Goal: Information Seeking & Learning: Learn about a topic

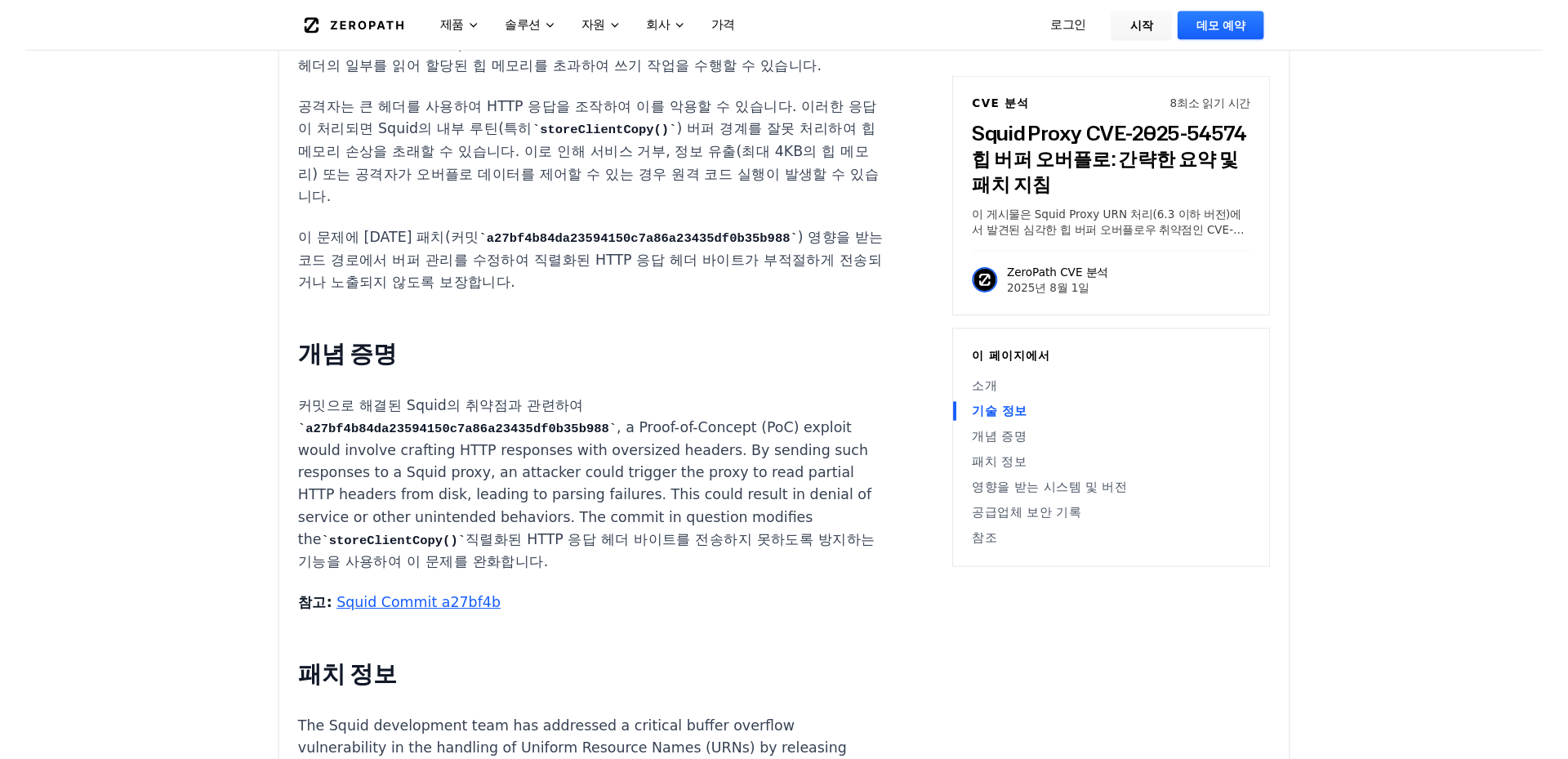
scroll to position [1486, 0]
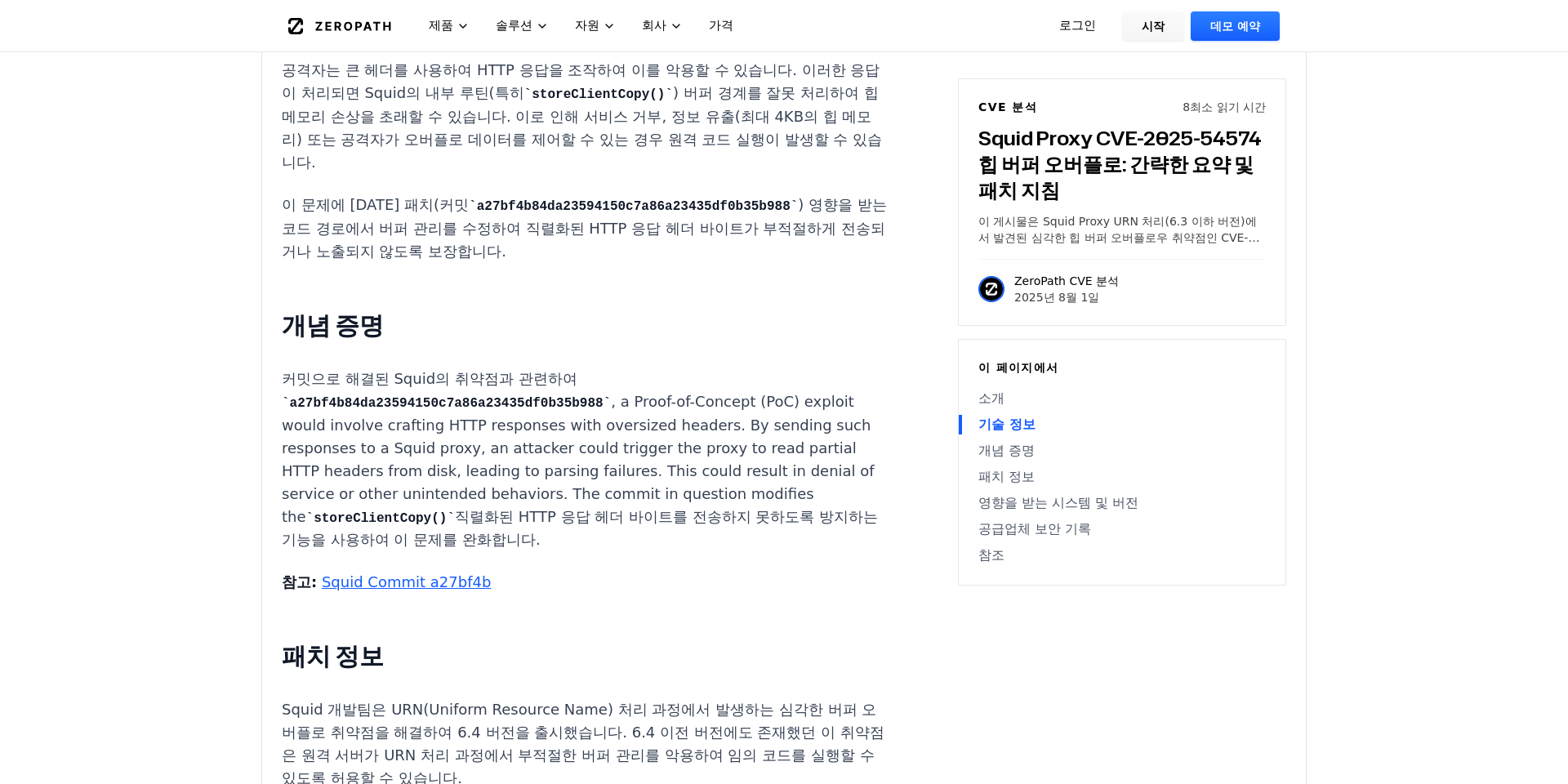
click at [633, 204] on code "a27bf4b84da23594150c7a86a23435df0b35b988" at bounding box center [633, 206] width 329 height 15
copy p "이 문제에 대한 패치(커밋 a27bf4b84da23594150c7a86a23435df0b35b988"
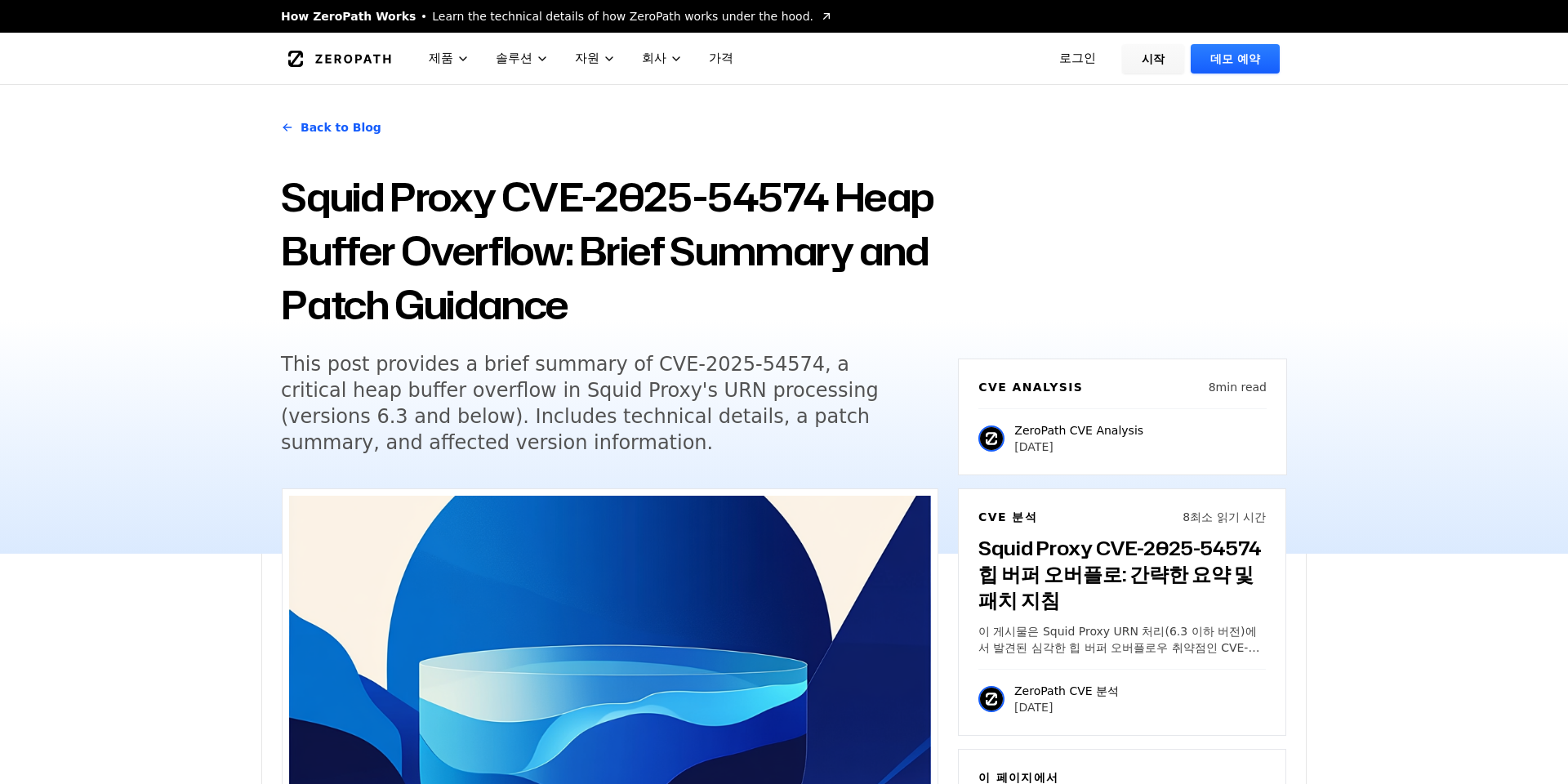
scroll to position [1486, 0]
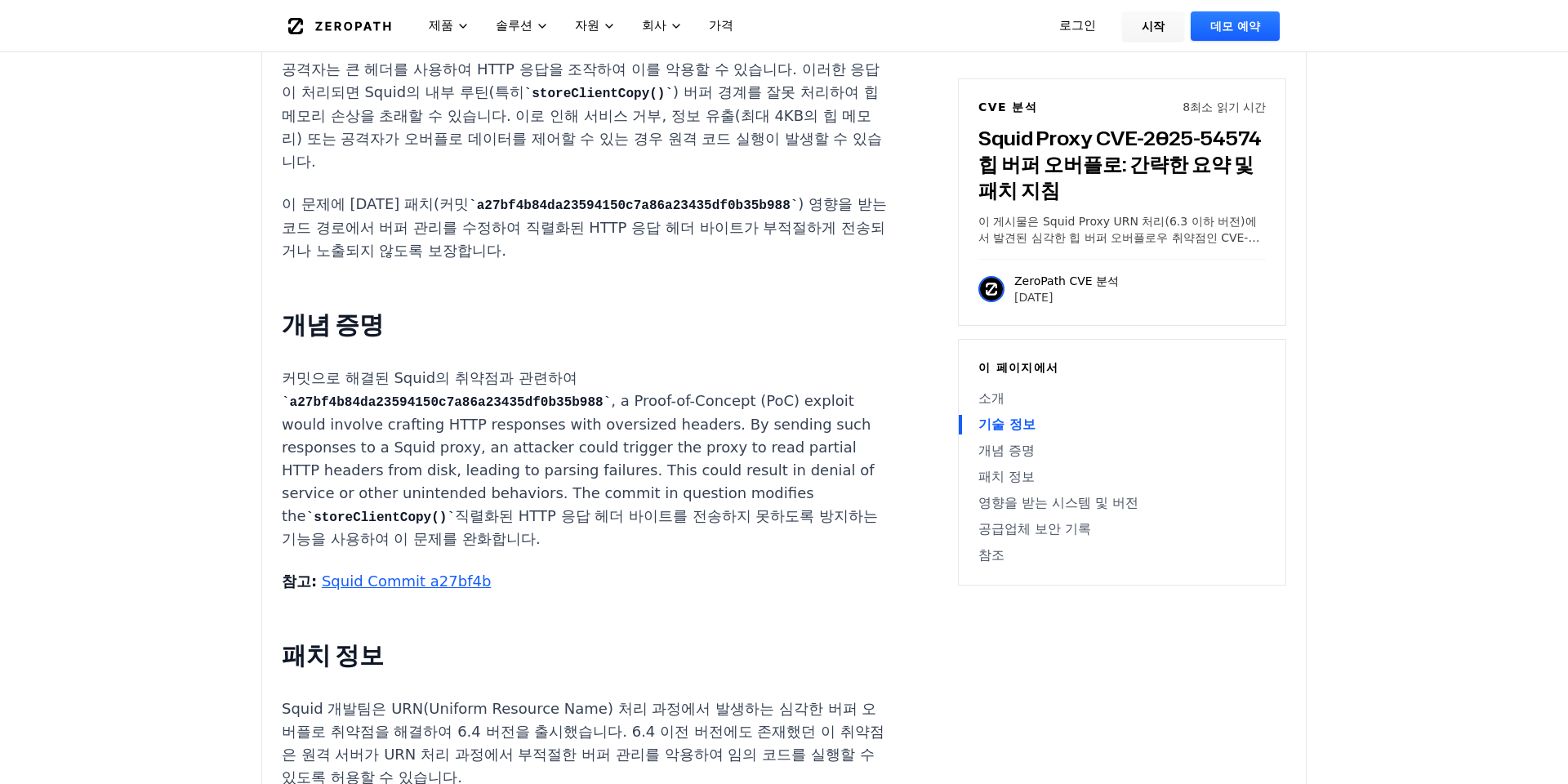
click at [743, 260] on p "이 문제에 [DATE] 패치(커밋 a27bf4b84da23594150c7a86a23435df0b35b988 ) 영향을 받는 코드 경로에서 버퍼…" at bounding box center [585, 227] width 608 height 69
click at [670, 232] on p "이 문제에 [DATE] 패치(커밋 a27bf4b84da23594150c7a86a23435df0b35b988 ) 영향을 받는 코드 경로에서 버퍼…" at bounding box center [585, 227] width 608 height 69
drag, startPoint x: 583, startPoint y: 230, endPoint x: 641, endPoint y: 255, distance: 63.2
click at [641, 255] on p "이 문제에 [DATE] 패치(커밋 a27bf4b84da23594150c7a86a23435df0b35b988 ) 영향을 받는 코드 경로에서 버퍼…" at bounding box center [585, 227] width 608 height 69
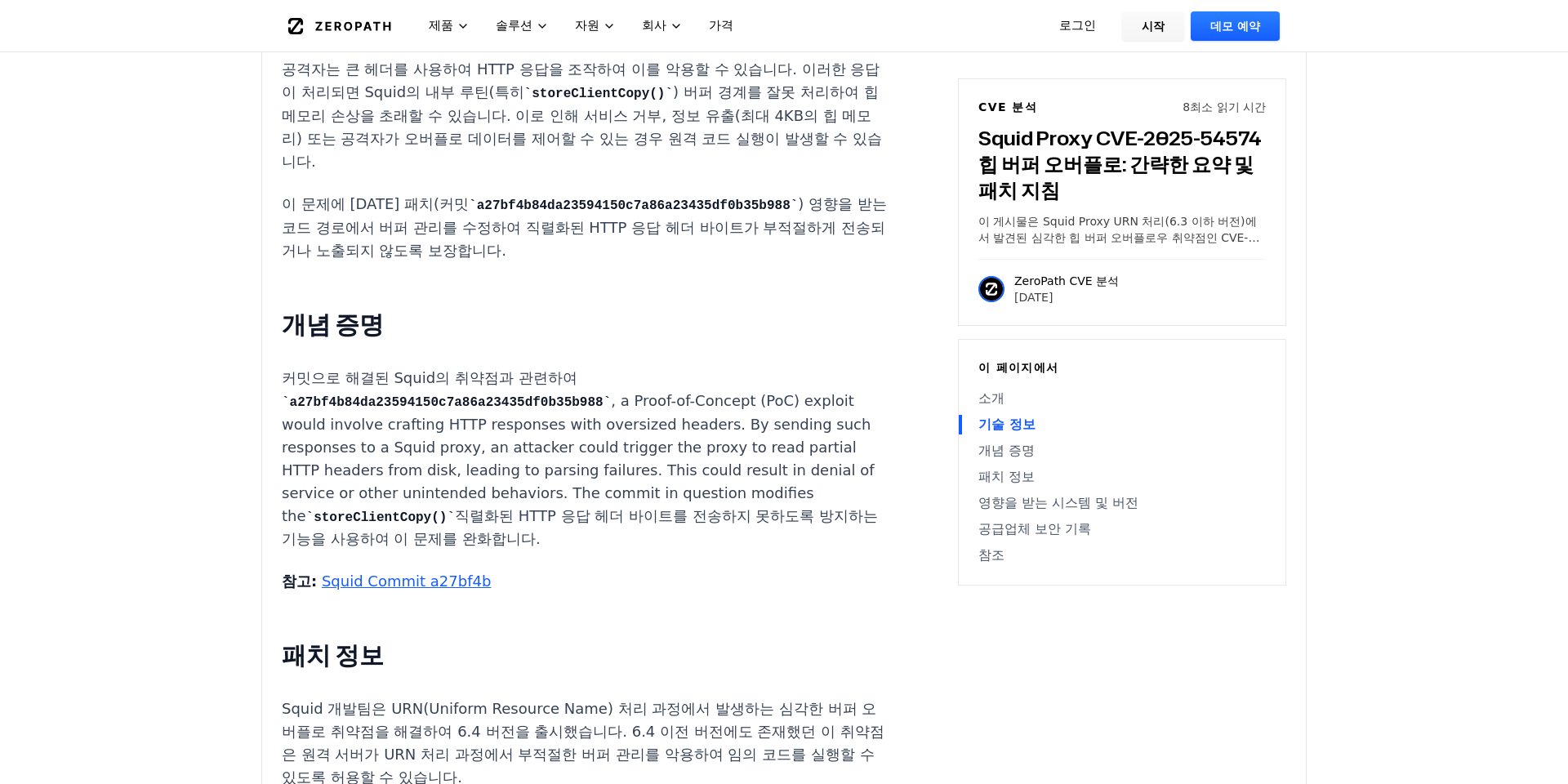
click at [641, 255] on p "이 문제에 [DATE] 패치(커밋 a27bf4b84da23594150c7a86a23435df0b35b988 ) 영향을 받는 코드 경로에서 버퍼…" at bounding box center [585, 227] width 608 height 69
drag, startPoint x: 585, startPoint y: 221, endPoint x: 750, endPoint y: 251, distance: 167.7
click at [750, 251] on p "이 문제에 [DATE] 패치(커밋 a27bf4b84da23594150c7a86a23435df0b35b988 ) 영향을 받는 코드 경로에서 버퍼…" at bounding box center [585, 227] width 608 height 69
click at [700, 258] on p "이 문제에 [DATE] 패치(커밋 a27bf4b84da23594150c7a86a23435df0b35b988 ) 영향을 받는 코드 경로에서 버퍼…" at bounding box center [585, 227] width 608 height 69
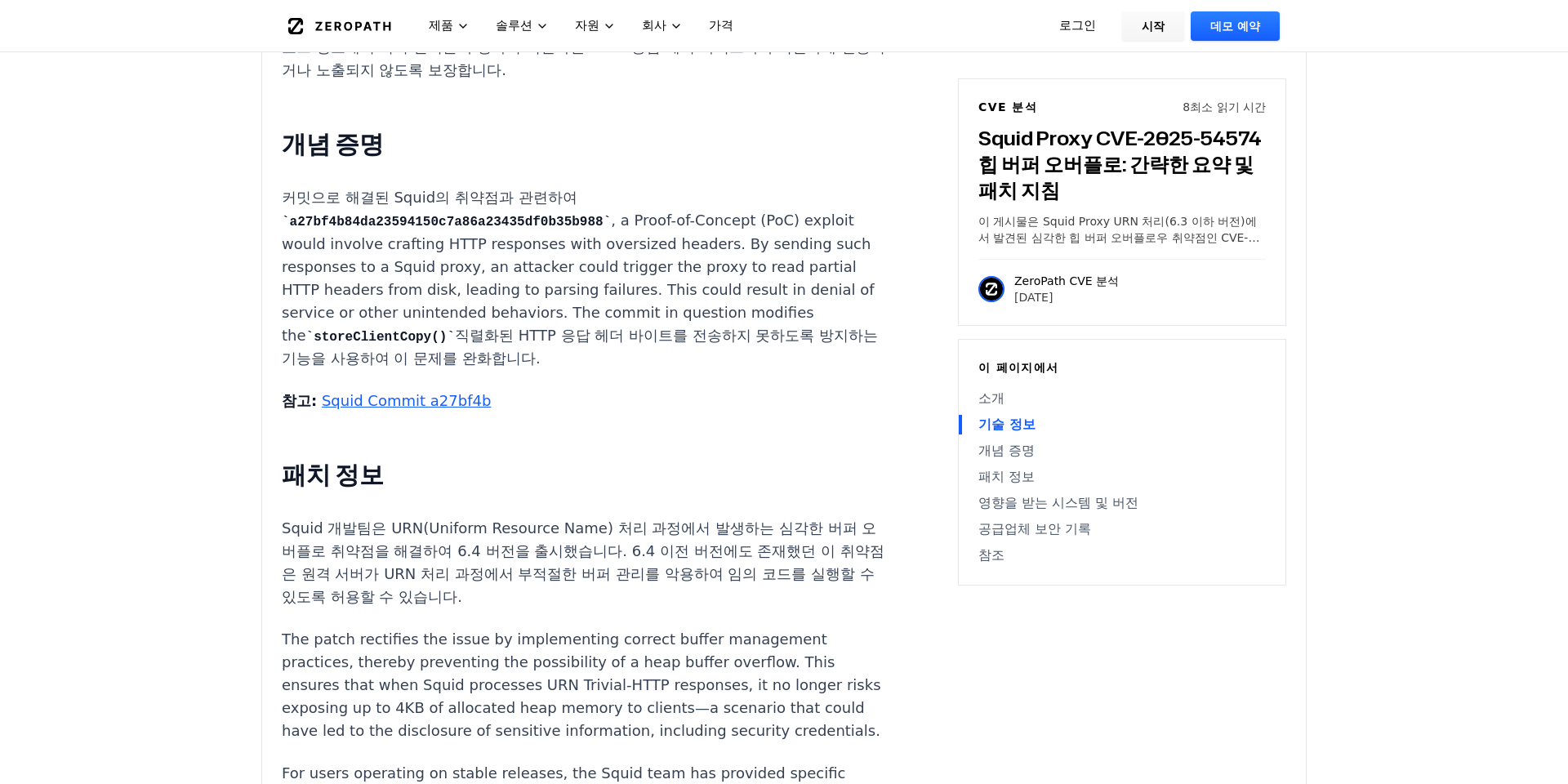
scroll to position [1671, 0]
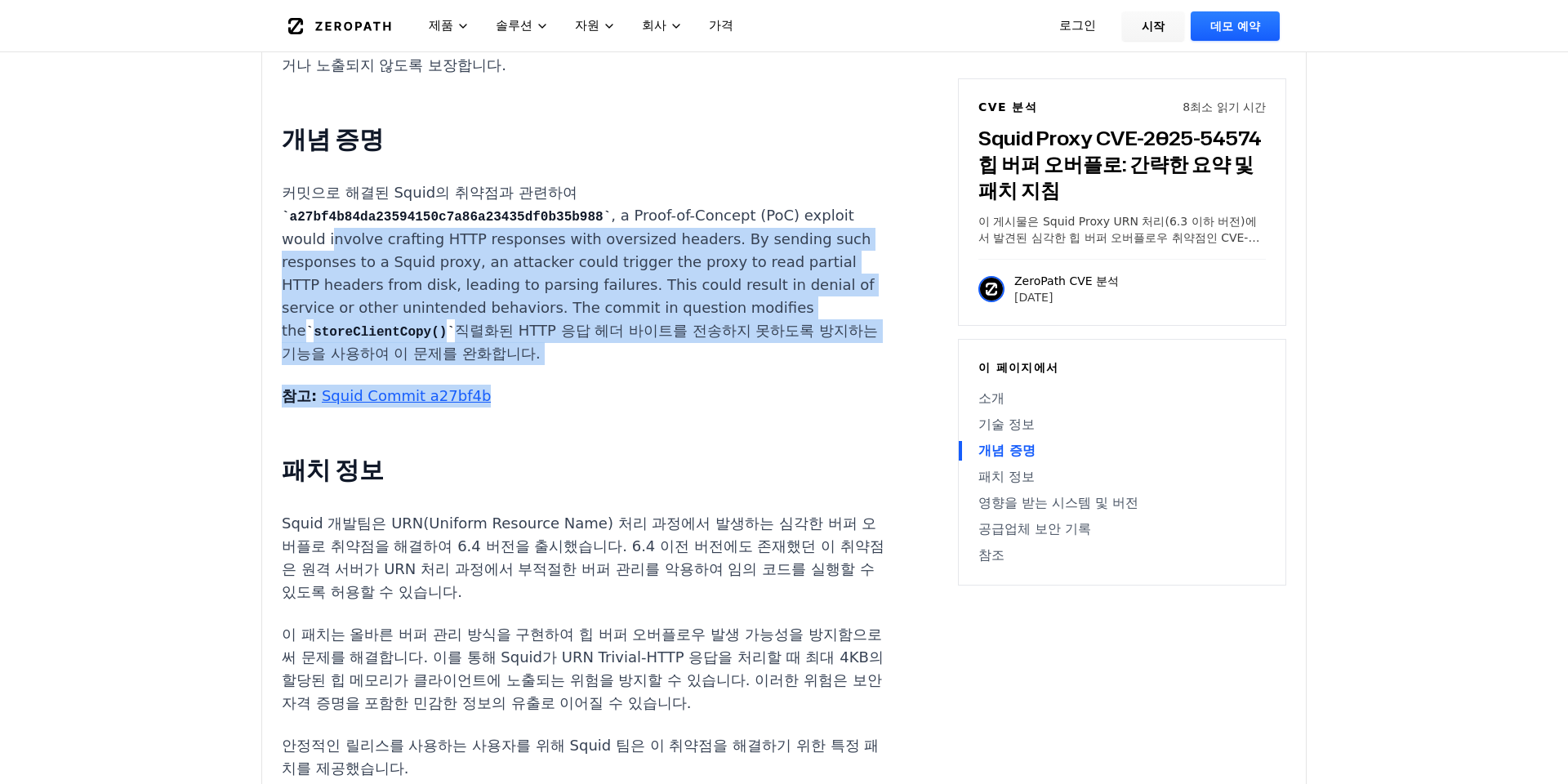
drag, startPoint x: 329, startPoint y: 244, endPoint x: 753, endPoint y: 374, distance: 443.5
click at [760, 412] on div "소개 잘못된 HTTP 응답 하나만으로 Squid 프록시가 작동 중단되거나 손상되어 수천 명의 웹 접속을 방해하거나 민감한 데이터가 노출될 수 …" at bounding box center [585, 586] width 608 height 2295
click at [762, 338] on p "커밋으로 해결된 Squid의 취약점과 관련하여 a27bf4b84da23594150c7a86a23435df0b35b988 , a Proof-of…" at bounding box center [585, 273] width 608 height 184
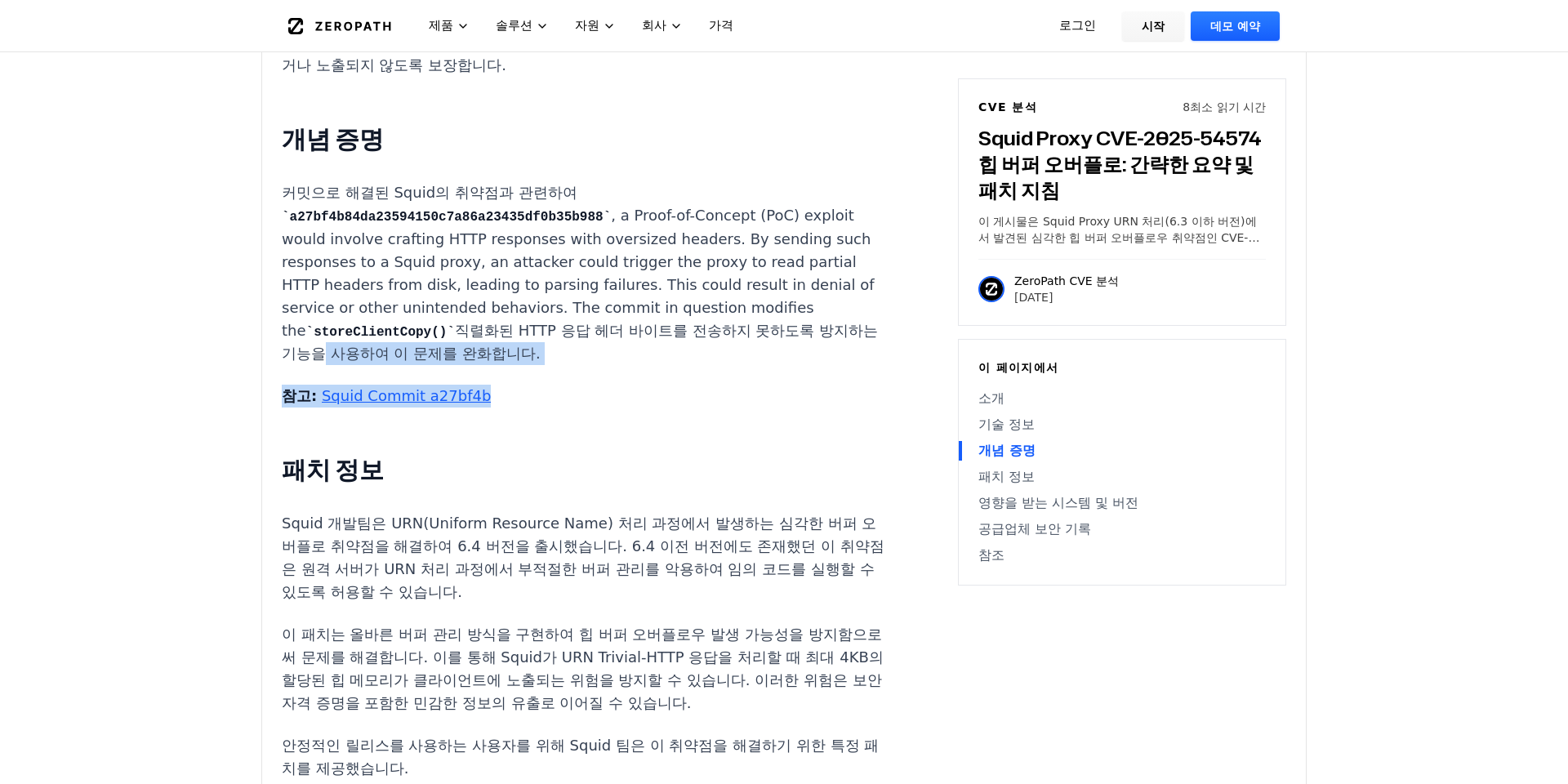
drag, startPoint x: 690, startPoint y: 340, endPoint x: 770, endPoint y: 405, distance: 103.1
click at [778, 414] on div "소개 잘못된 HTTP 응답 하나만으로 Squid 프록시가 작동 중단되거나 손상되어 수천 명의 웹 접속을 방해하거나 민감한 데이터가 노출될 수 …" at bounding box center [585, 586] width 608 height 2295
click at [765, 402] on p "참고: Squid Commit a27bf4b" at bounding box center [585, 395] width 608 height 22
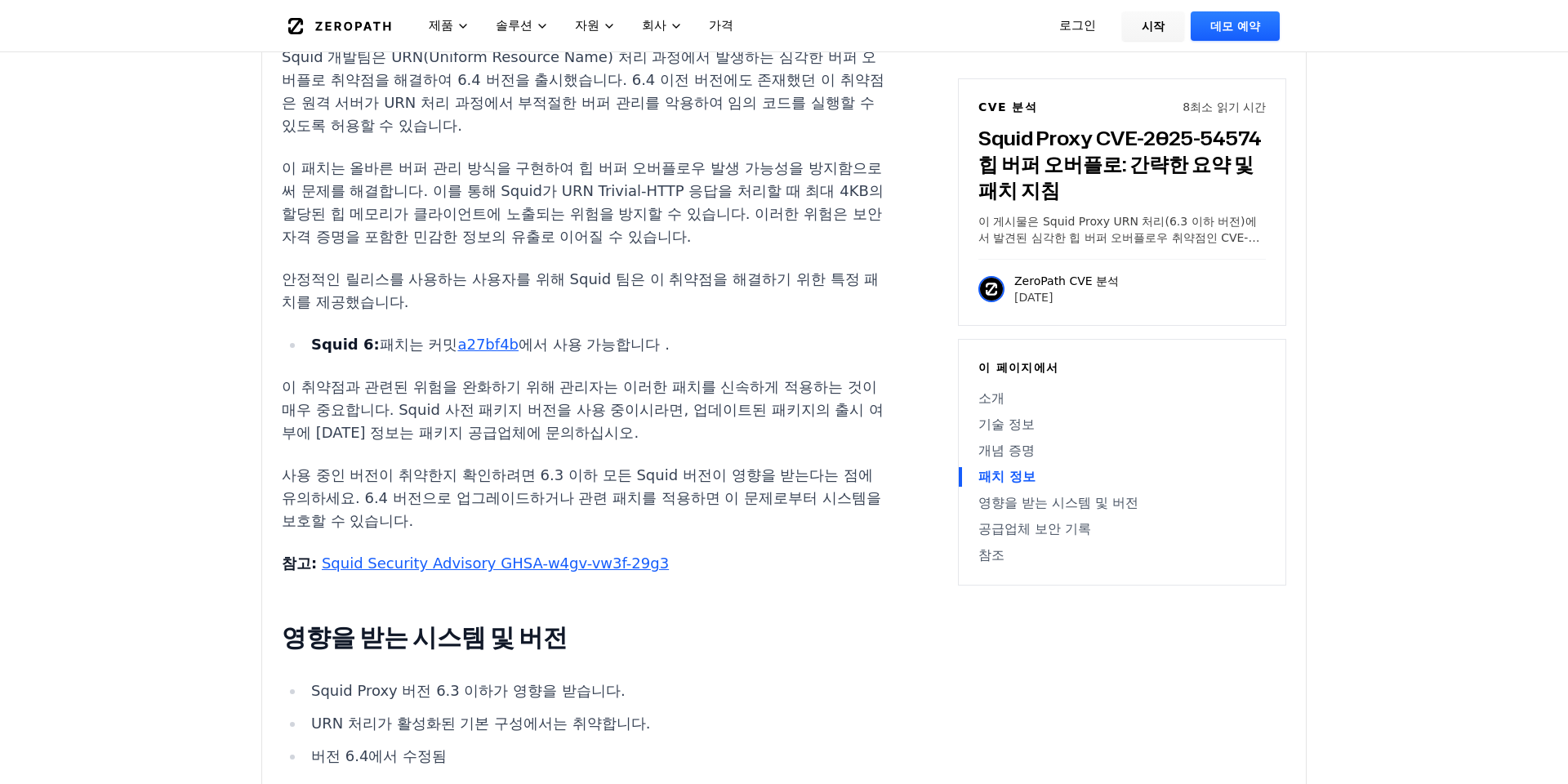
scroll to position [2136, 0]
